Goal: Task Accomplishment & Management: Manage account settings

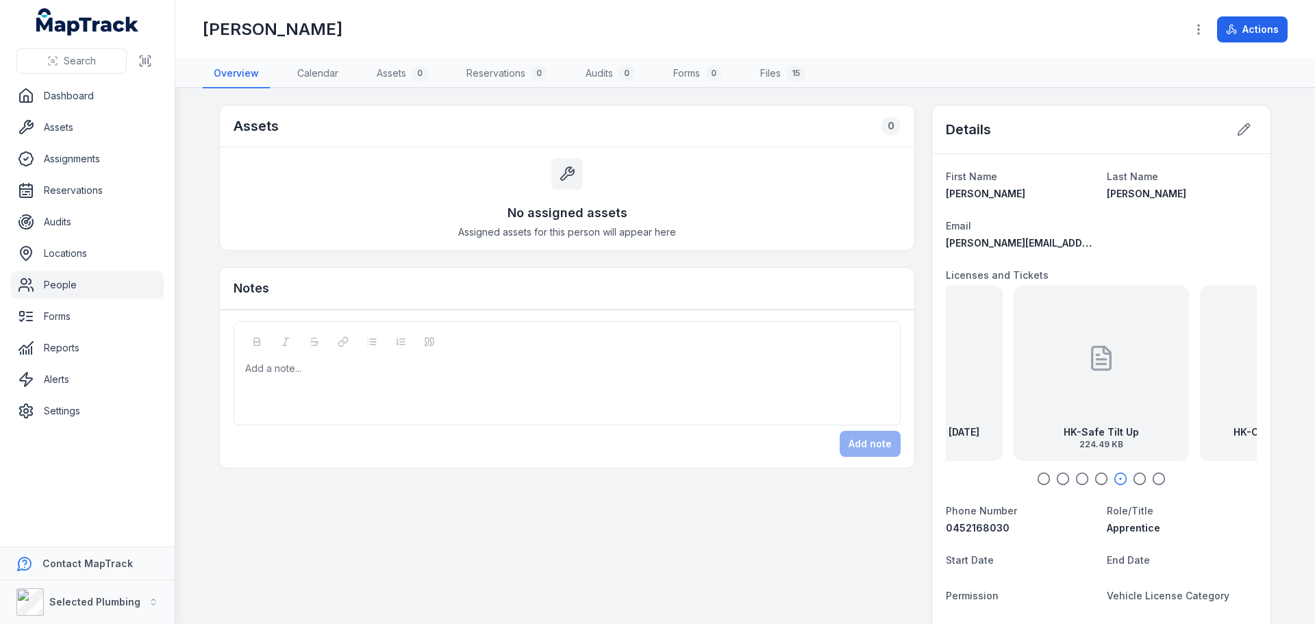
click at [1037, 480] on icon "button" at bounding box center [1044, 479] width 14 height 14
click at [1057, 477] on icon "button" at bounding box center [1063, 479] width 14 height 14
click at [52, 288] on link "People" at bounding box center [87, 284] width 153 height 27
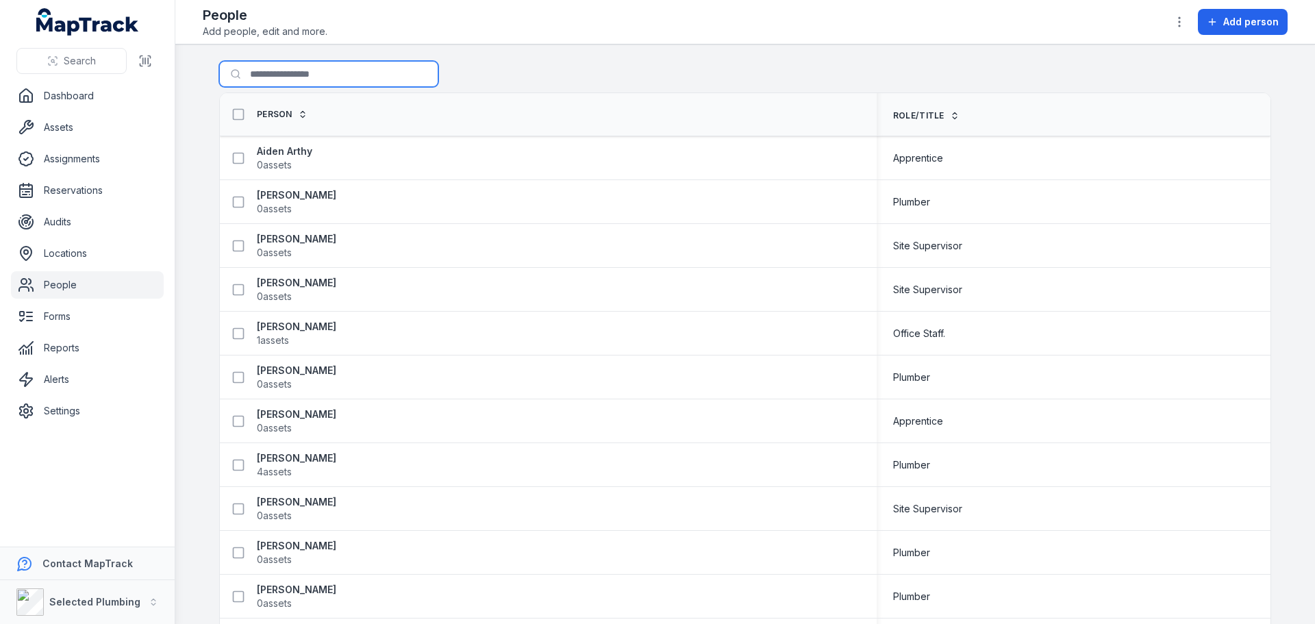
click at [282, 77] on input "Search for people" at bounding box center [328, 74] width 219 height 26
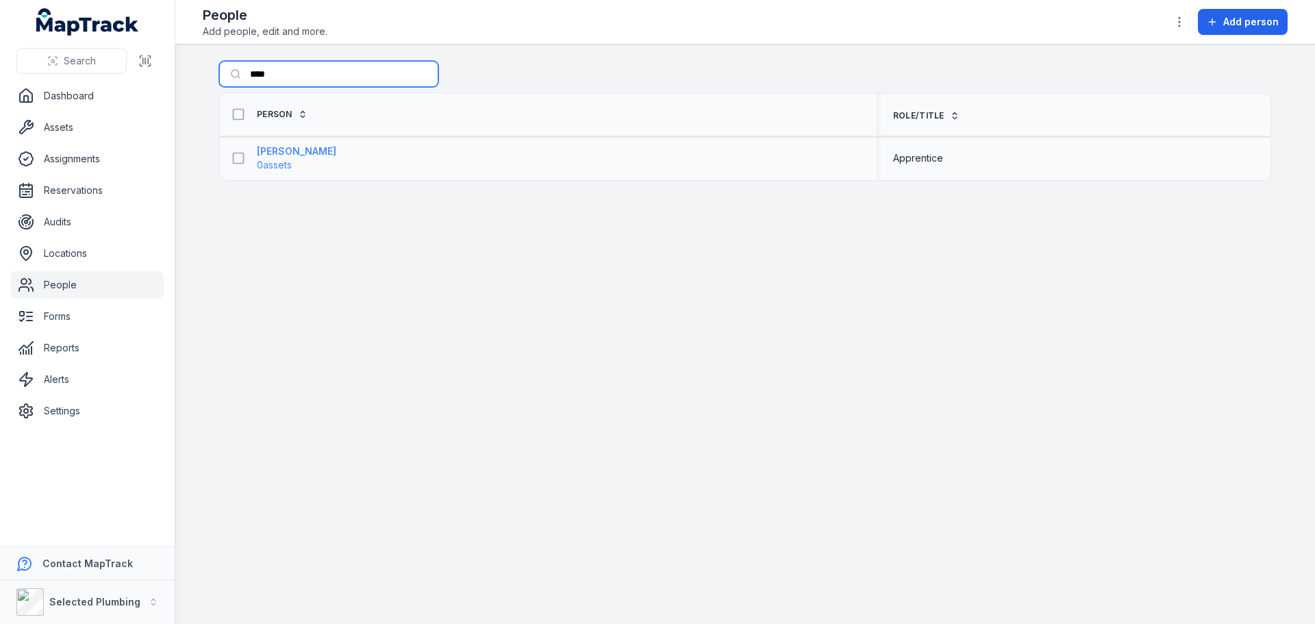
type input "****"
click at [268, 149] on strong "[PERSON_NAME]" at bounding box center [296, 152] width 79 height 14
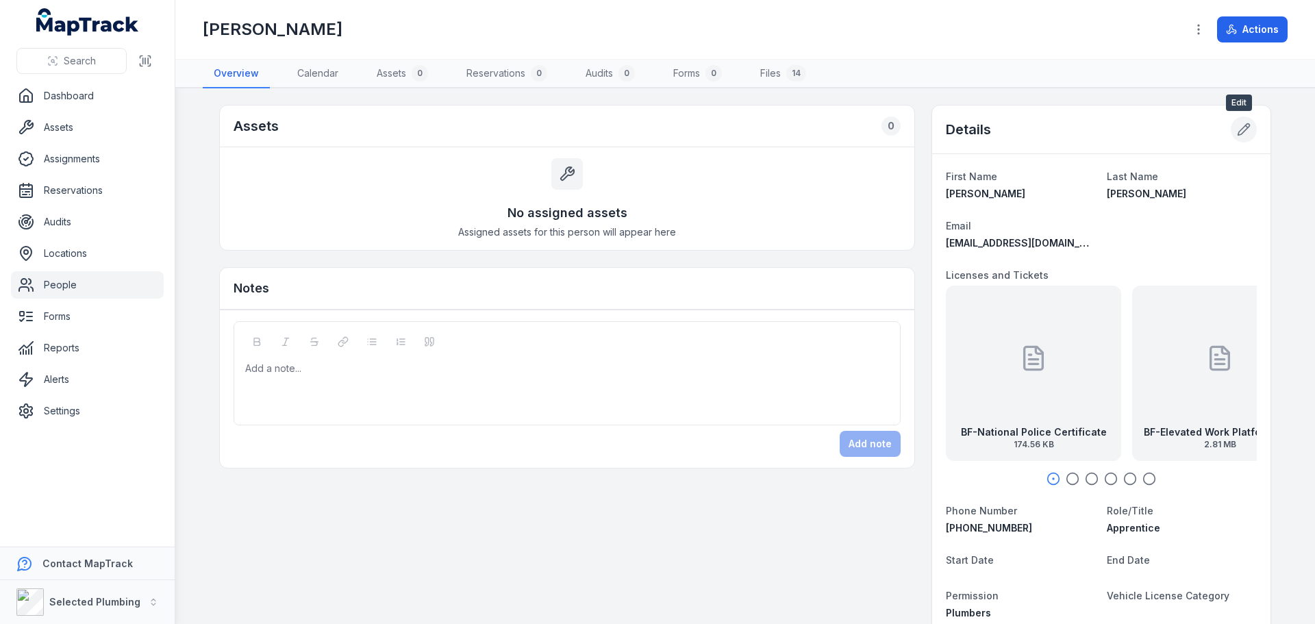
click at [1246, 129] on button at bounding box center [1244, 129] width 26 height 26
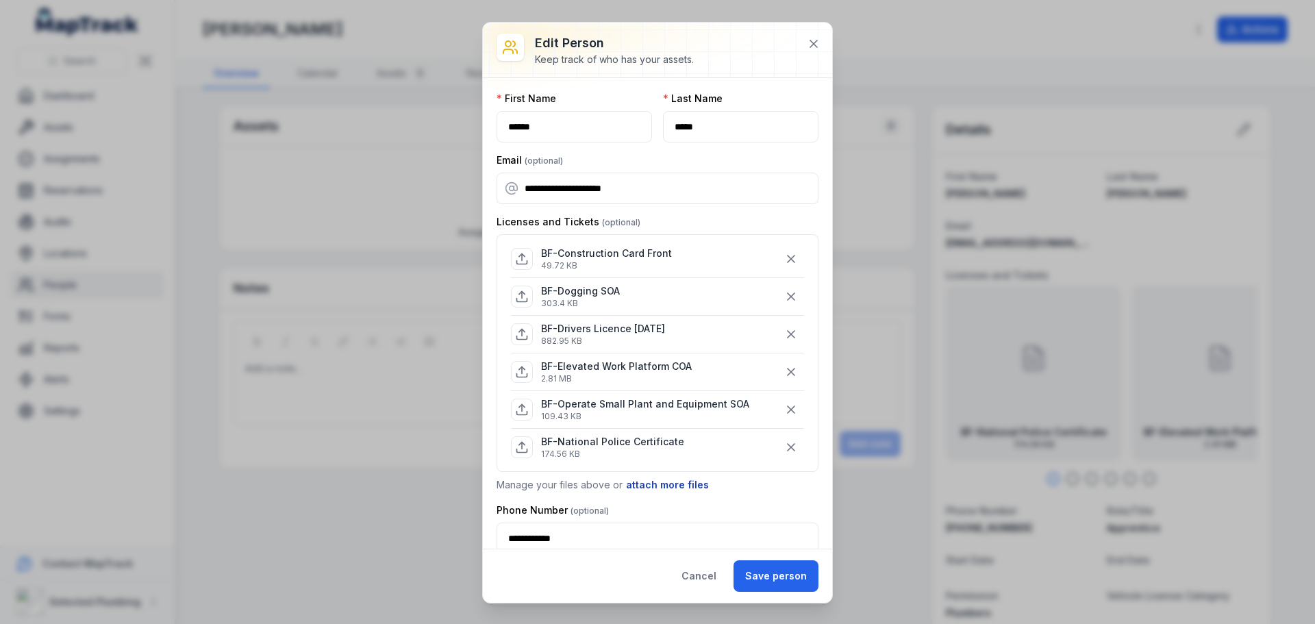
click at [679, 484] on button "attach more files" at bounding box center [667, 484] width 84 height 15
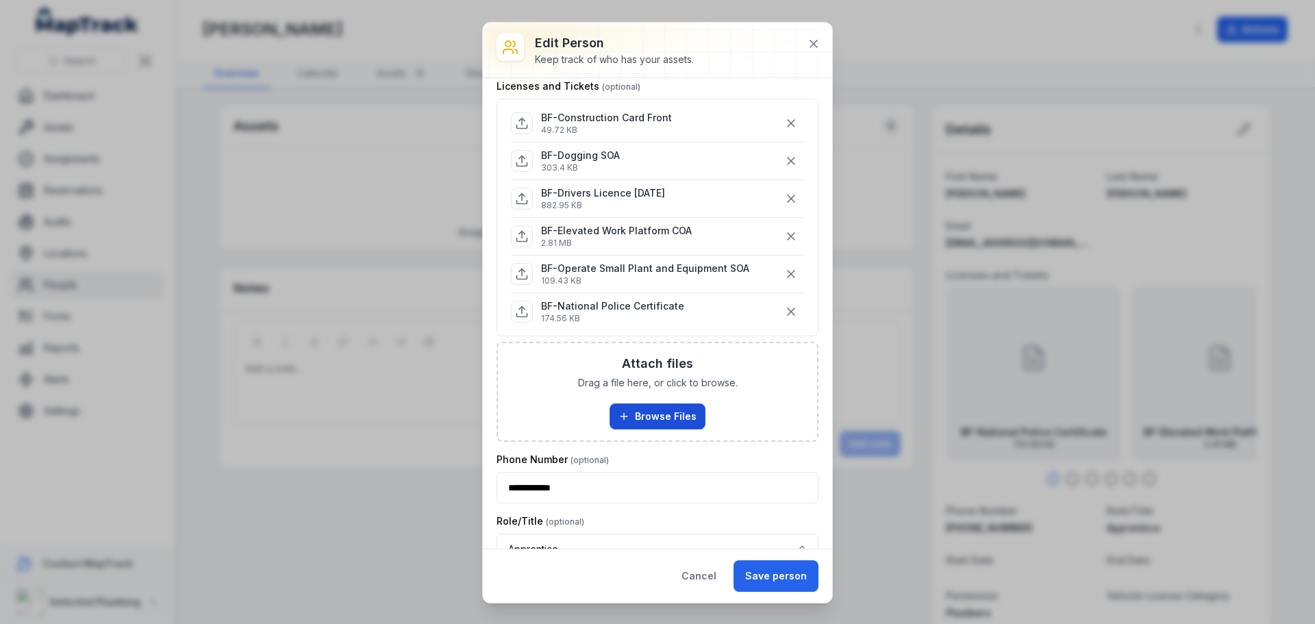
scroll to position [137, 0]
click at [644, 410] on button "Browse Files" at bounding box center [658, 415] width 96 height 26
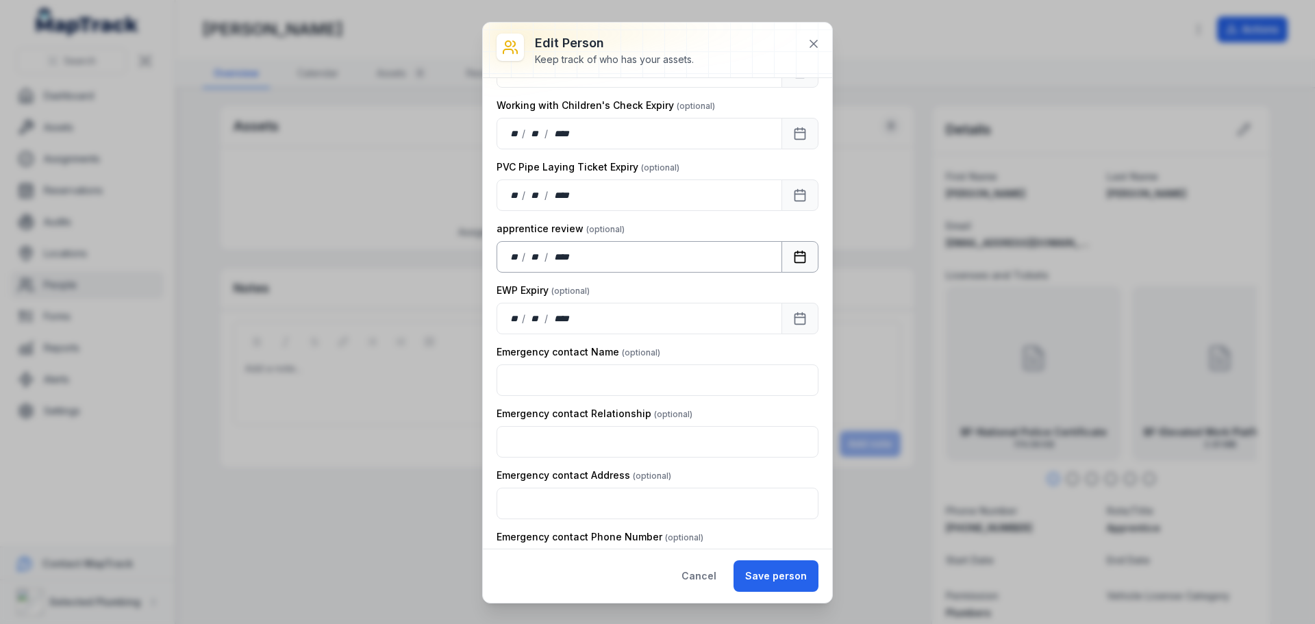
scroll to position [1438, 0]
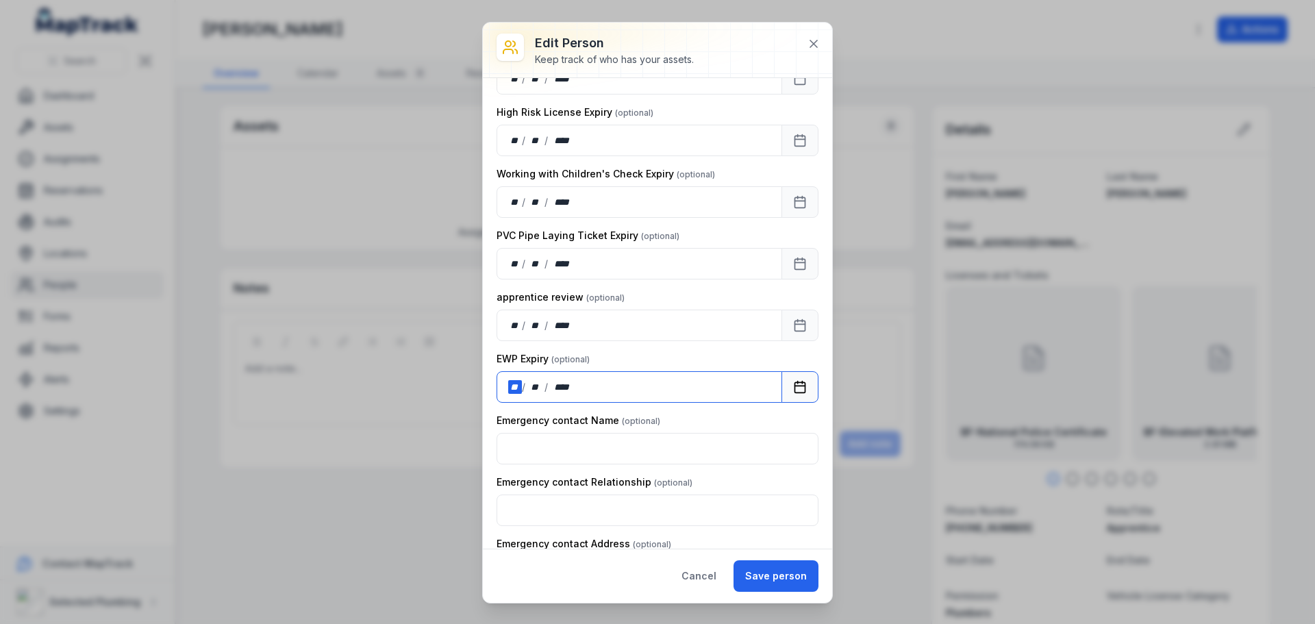
click at [519, 382] on div "**" at bounding box center [515, 387] width 14 height 14
click at [782, 579] on button "Save person" at bounding box center [775, 576] width 85 height 32
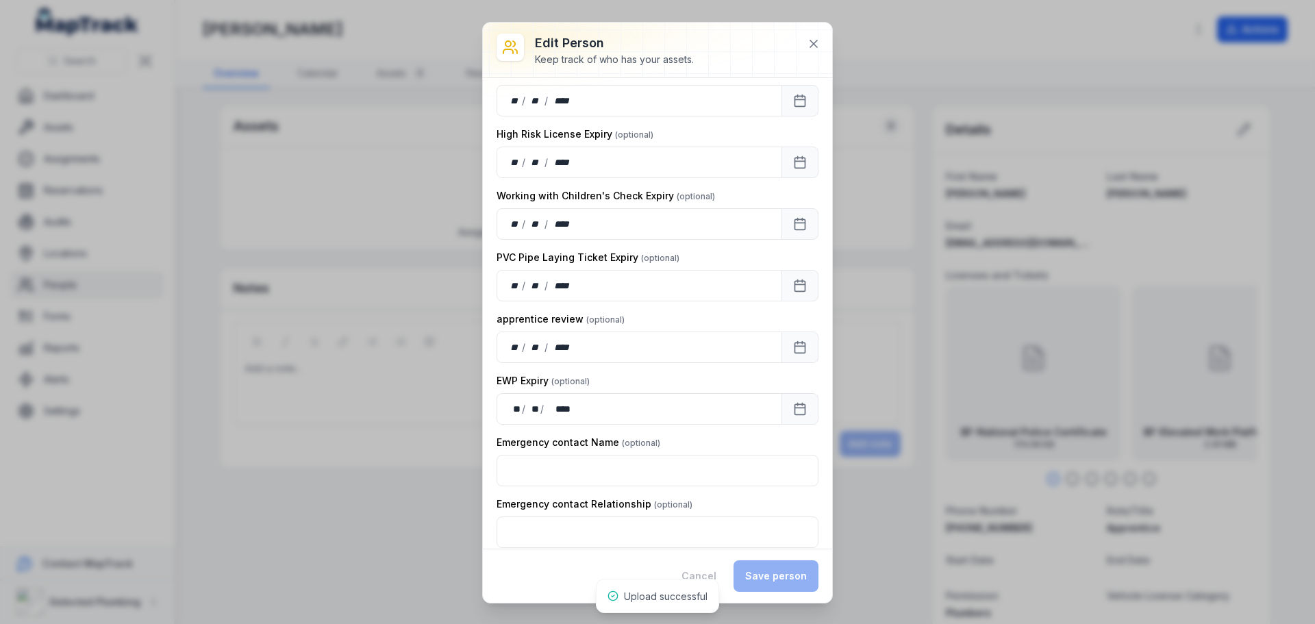
scroll to position [1460, 0]
